Goal: Information Seeking & Learning: Learn about a topic

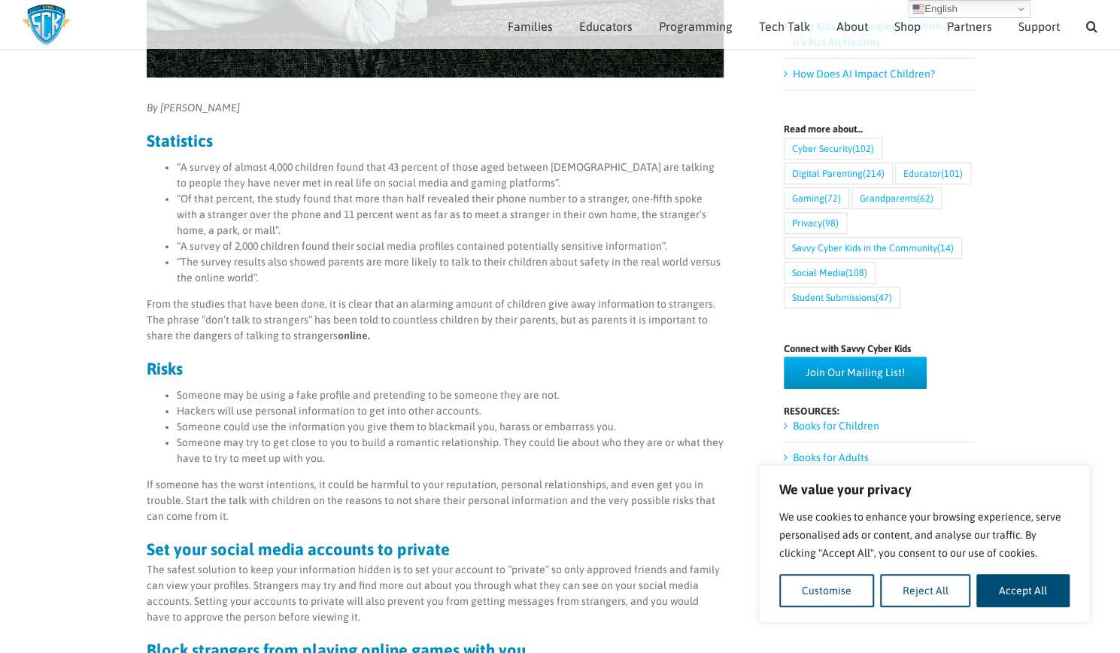
scroll to position [495, 0]
drag, startPoint x: 361, startPoint y: 166, endPoint x: 202, endPoint y: 151, distance: 159.4
click at [202, 151] on div "By [PERSON_NAME] Statistics “A survey of almost 4,000 children found that 43 pe…" at bounding box center [435, 642] width 577 height 1084
click at [149, 165] on ul "“A survey of almost 4,000 children found that 43 percent of those aged between …" at bounding box center [435, 222] width 577 height 126
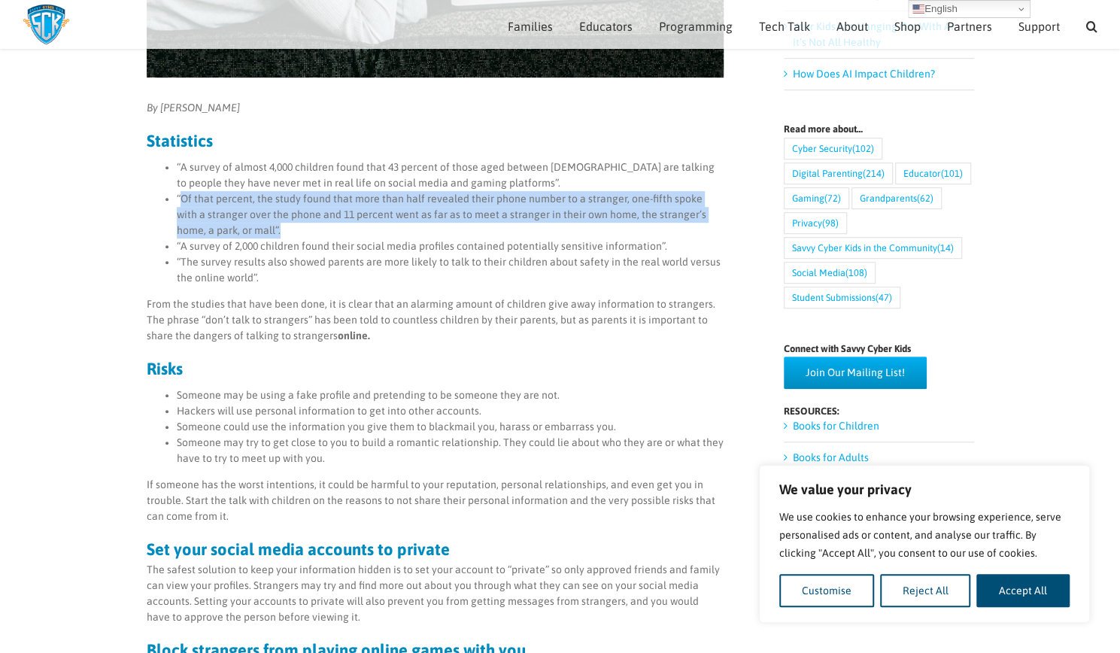
drag, startPoint x: 183, startPoint y: 202, endPoint x: 517, endPoint y: 233, distance: 334.5
click at [517, 233] on li "“Of that percent, the study found that more than half revealed their phone numb…" at bounding box center [450, 214] width 547 height 47
click at [819, 138] on link "Cyber Security (102)" at bounding box center [833, 149] width 99 height 22
